Goal: Navigation & Orientation: Find specific page/section

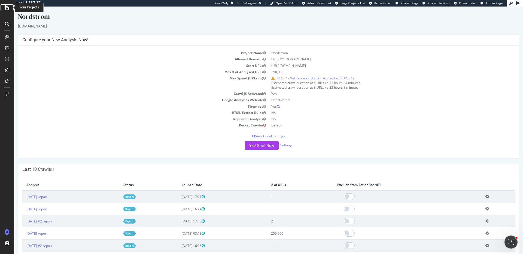
click at [6, 8] on icon at bounding box center [7, 7] width 5 height 7
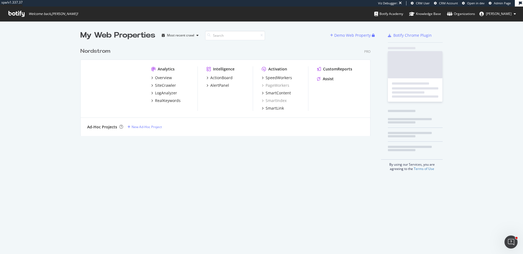
scroll to position [95, 294]
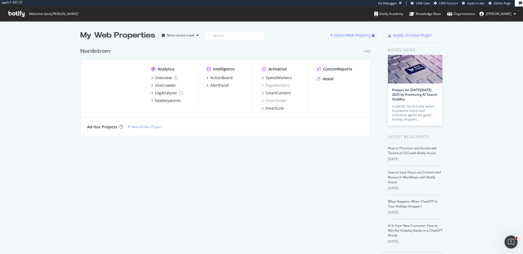
click at [97, 53] on div "Nordstrom" at bounding box center [95, 51] width 30 height 8
